Goal: Find specific page/section: Find specific page/section

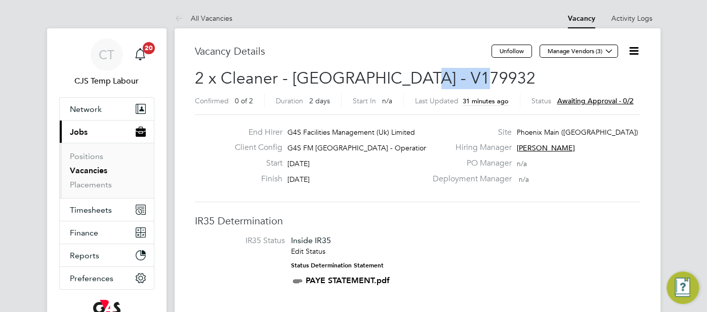
drag, startPoint x: 472, startPoint y: 78, endPoint x: 409, endPoint y: 83, distance: 63.4
click at [409, 83] on h2 "2 x Cleaner - Tower Hamlet - V179932 Confirmed 0 of 2 Duration 2 days Start In …" at bounding box center [418, 89] width 446 height 43
copy span "V179932"
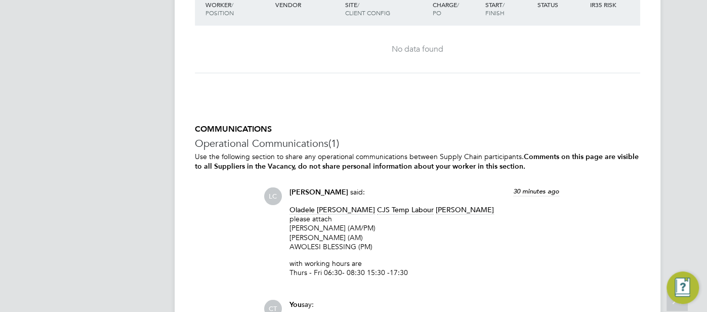
scroll to position [1496, 0]
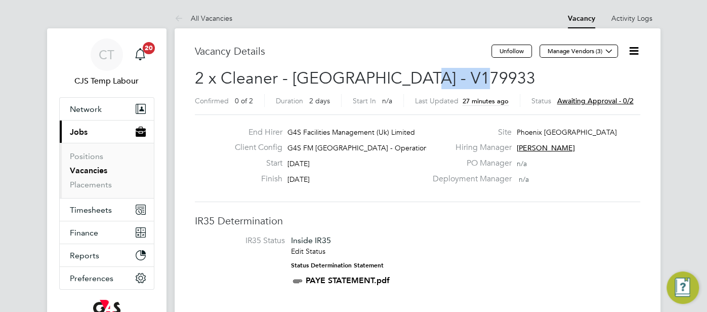
drag, startPoint x: 481, startPoint y: 83, endPoint x: 409, endPoint y: 77, distance: 72.1
click at [409, 77] on h2 "2 x Cleaner - [GEOGRAPHIC_DATA] - V179933 Confirmed 0 of 2 Duration 2 days Star…" at bounding box center [418, 89] width 446 height 43
copy span "V179933"
